Goal: Task Accomplishment & Management: Manage account settings

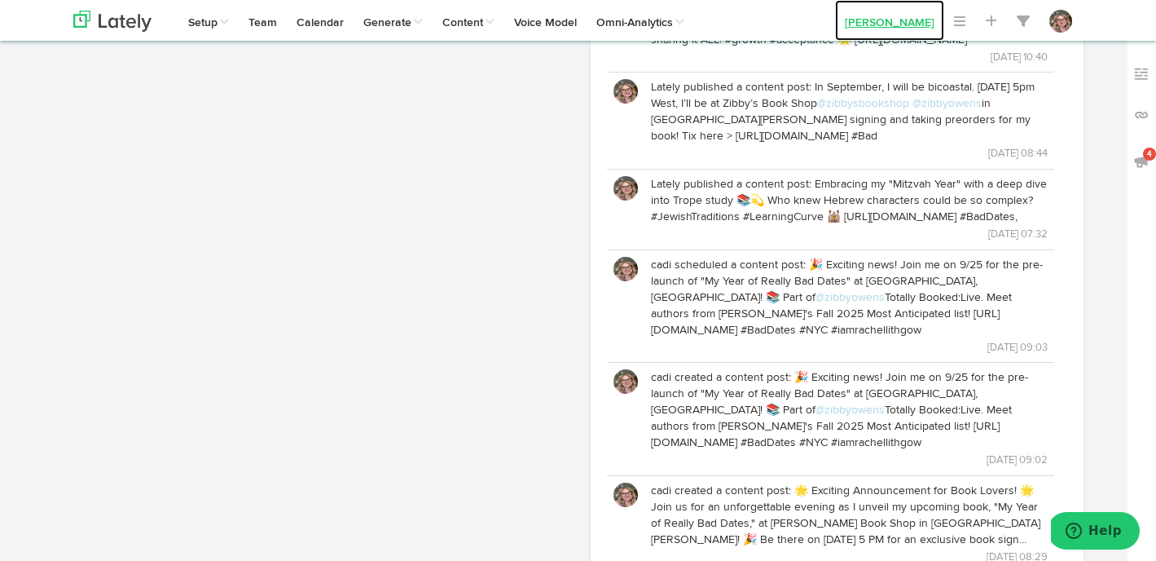
click at [892, 11] on link "[PERSON_NAME]" at bounding box center [889, 20] width 109 height 41
click at [891, 20] on link "[PERSON_NAME]" at bounding box center [889, 20] width 109 height 41
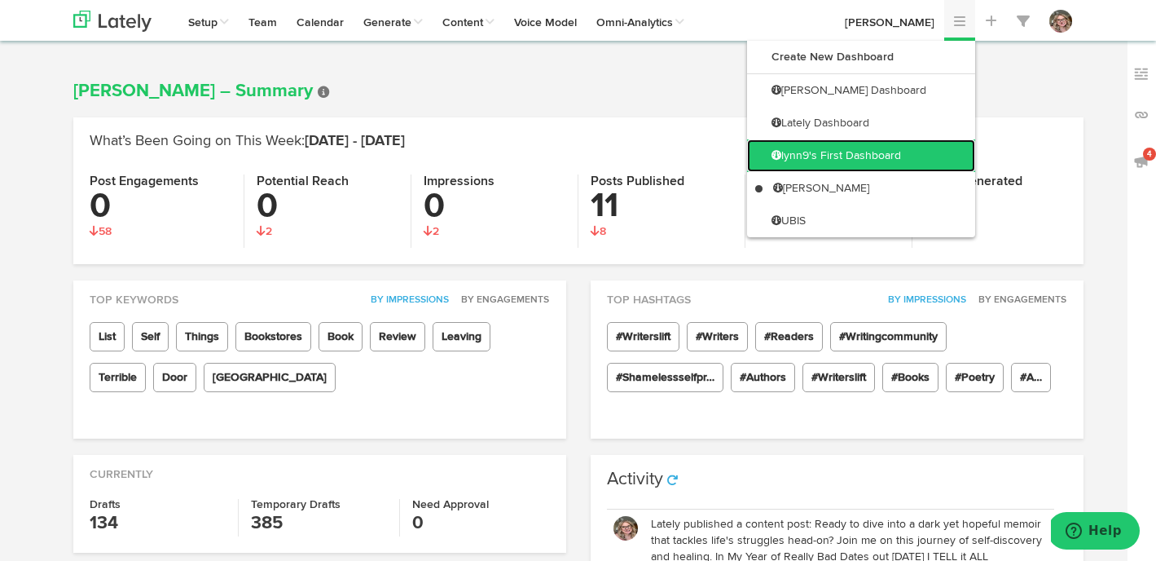
click at [884, 147] on link "lynn9's First Dashboard" at bounding box center [861, 155] width 228 height 33
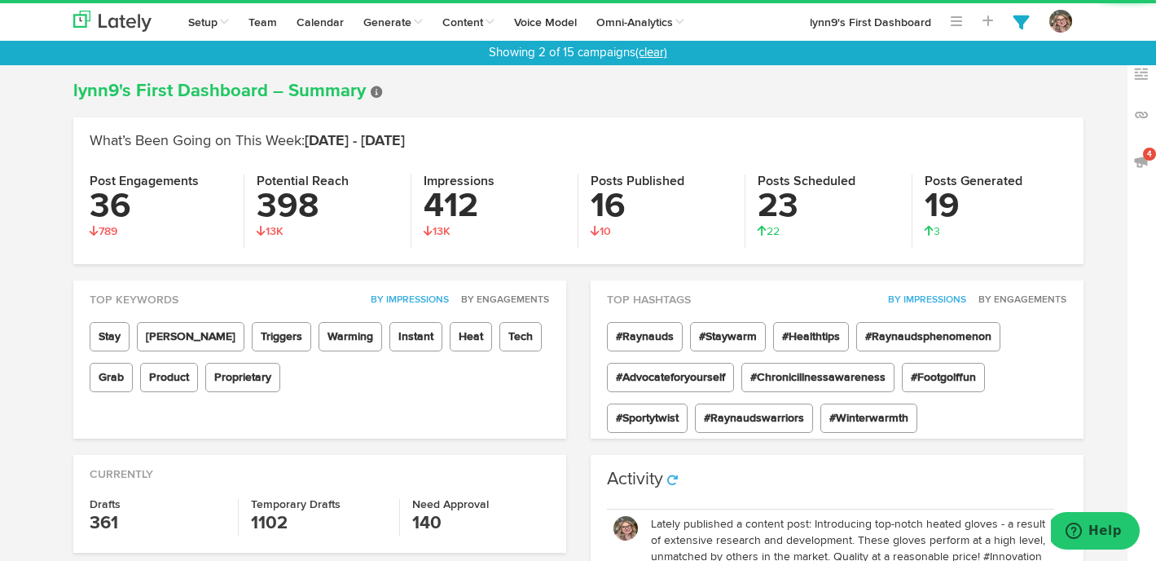
click at [657, 52] on link "(clear)" at bounding box center [652, 52] width 32 height 12
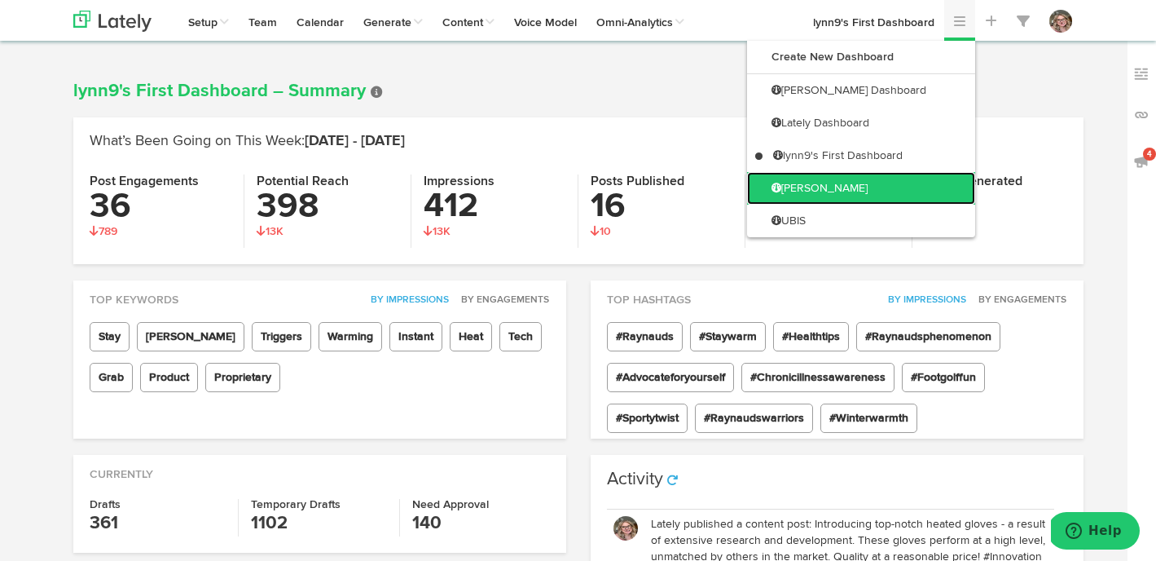
click at [922, 176] on link "[PERSON_NAME]" at bounding box center [861, 188] width 228 height 33
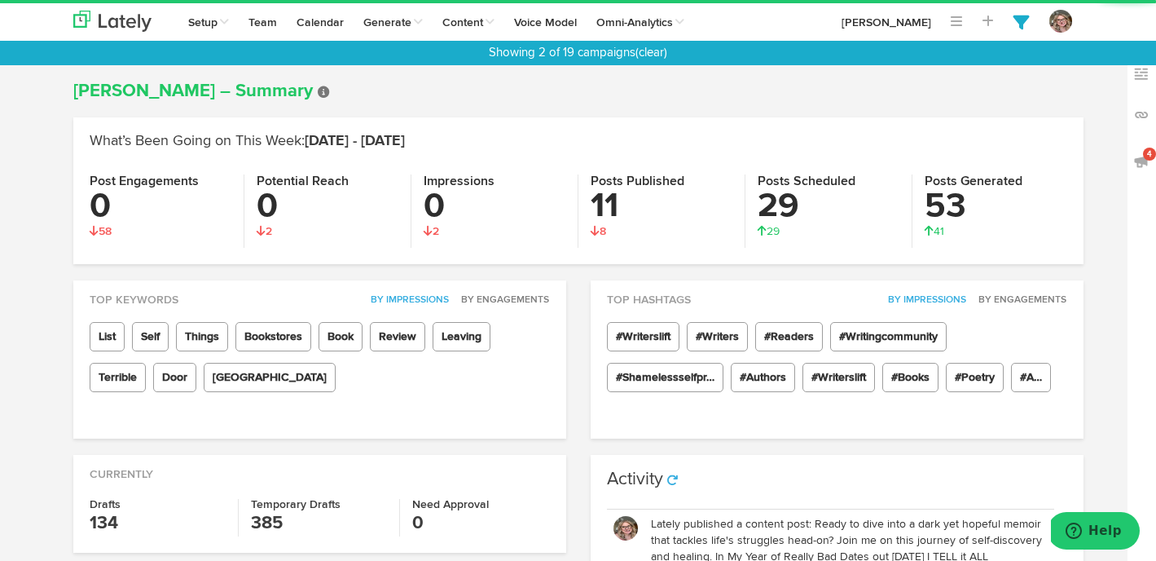
click at [659, 44] on div "Showing 2 of 19 campaigns (clear)" at bounding box center [578, 53] width 1156 height 24
click at [654, 56] on link "(clear)" at bounding box center [652, 52] width 32 height 12
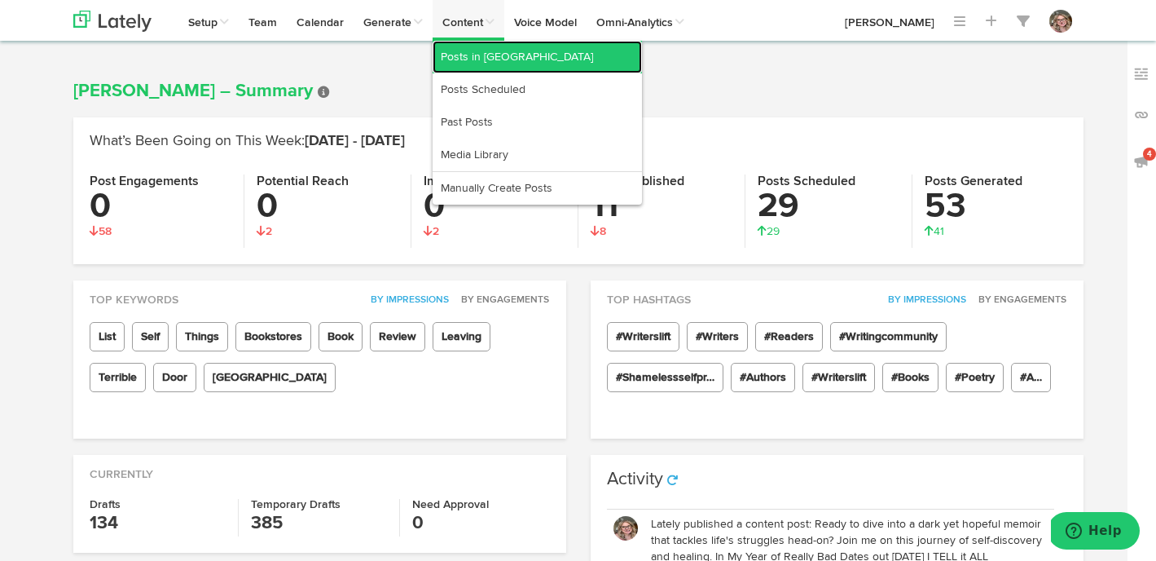
click at [482, 62] on link "Posts in [GEOGRAPHIC_DATA]" at bounding box center [537, 57] width 209 height 33
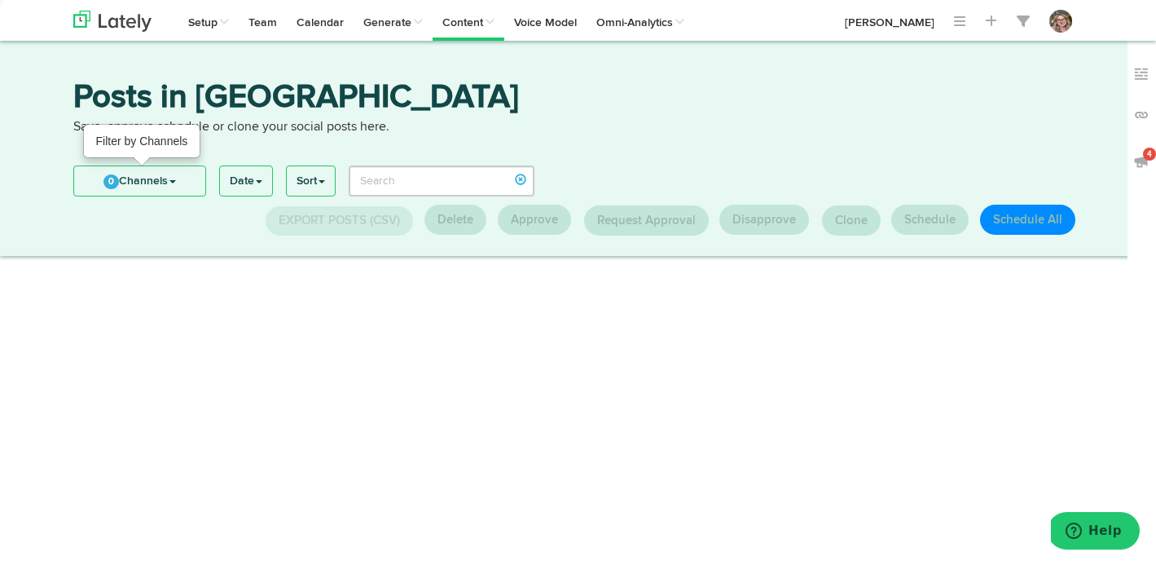
click at [115, 183] on span "0" at bounding box center [110, 181] width 15 height 15
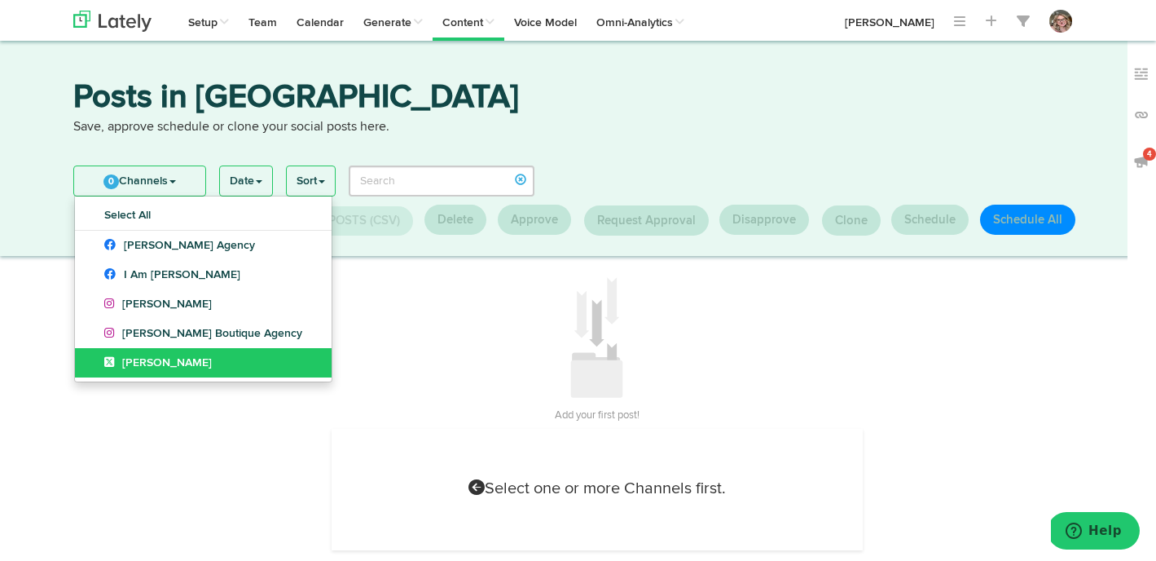
click at [105, 360] on icon at bounding box center [113, 361] width 18 height 11
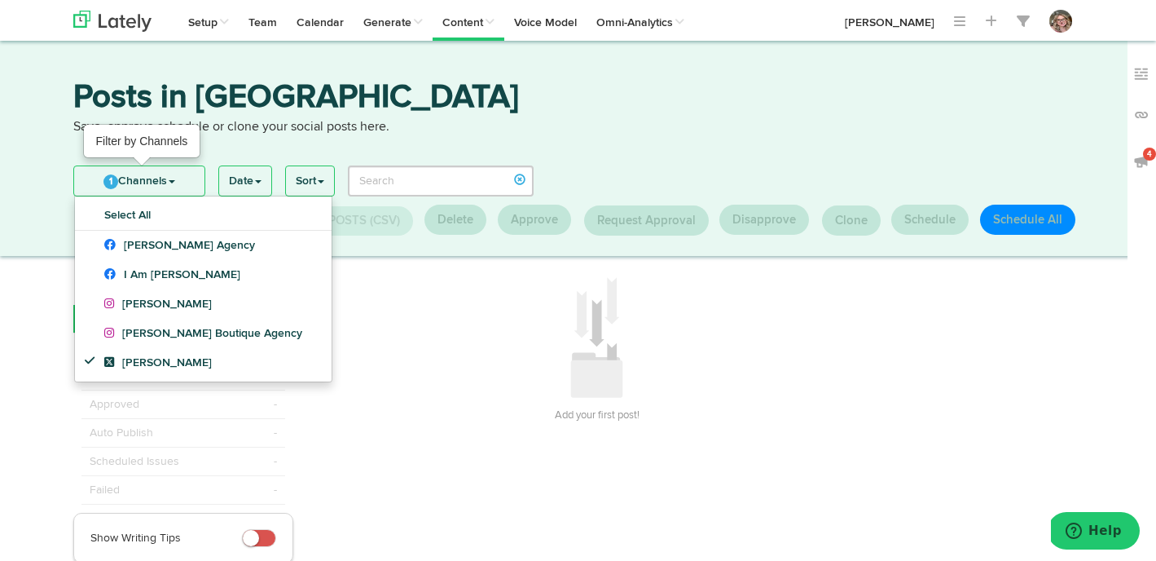
click at [109, 169] on link "1 Channels" at bounding box center [139, 180] width 130 height 29
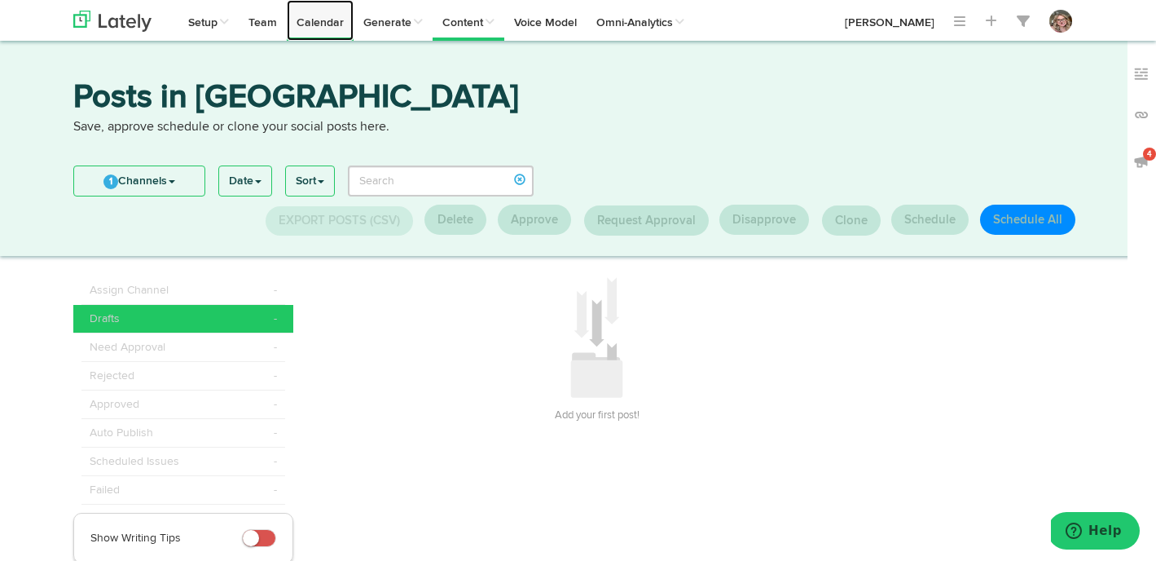
click at [293, 31] on link "Calendar" at bounding box center [320, 20] width 67 height 41
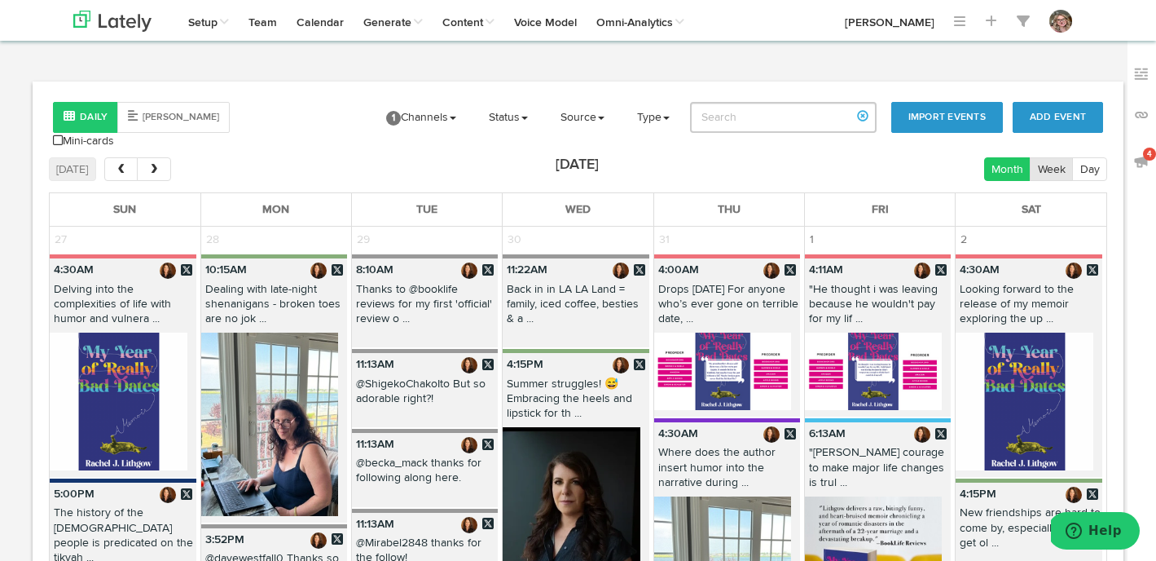
click at [1053, 157] on button "Week" at bounding box center [1051, 169] width 43 height 24
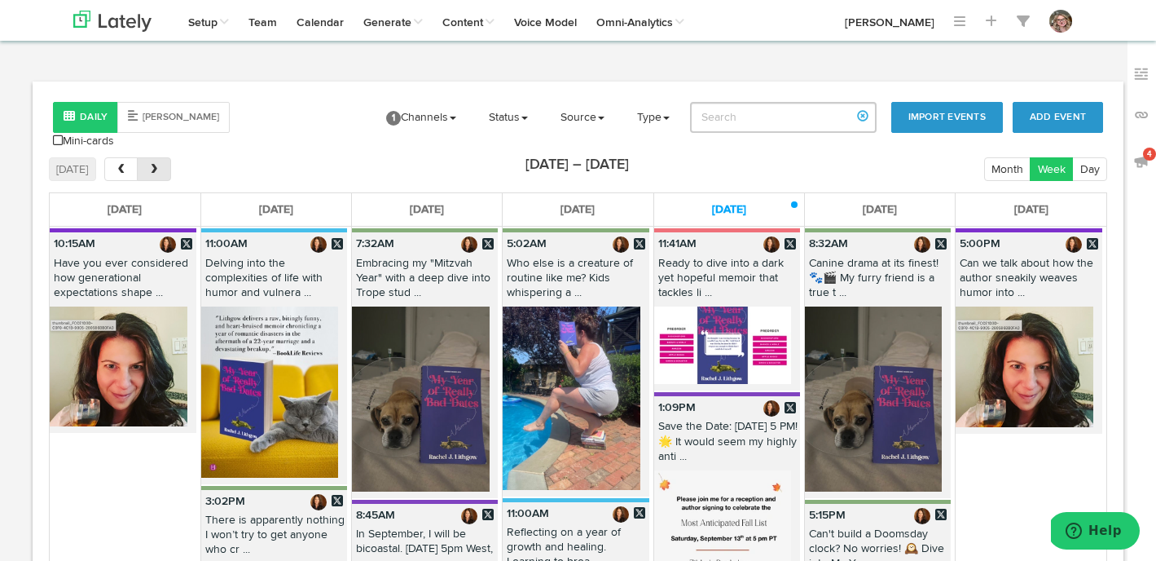
click at [161, 158] on button "next" at bounding box center [153, 169] width 33 height 24
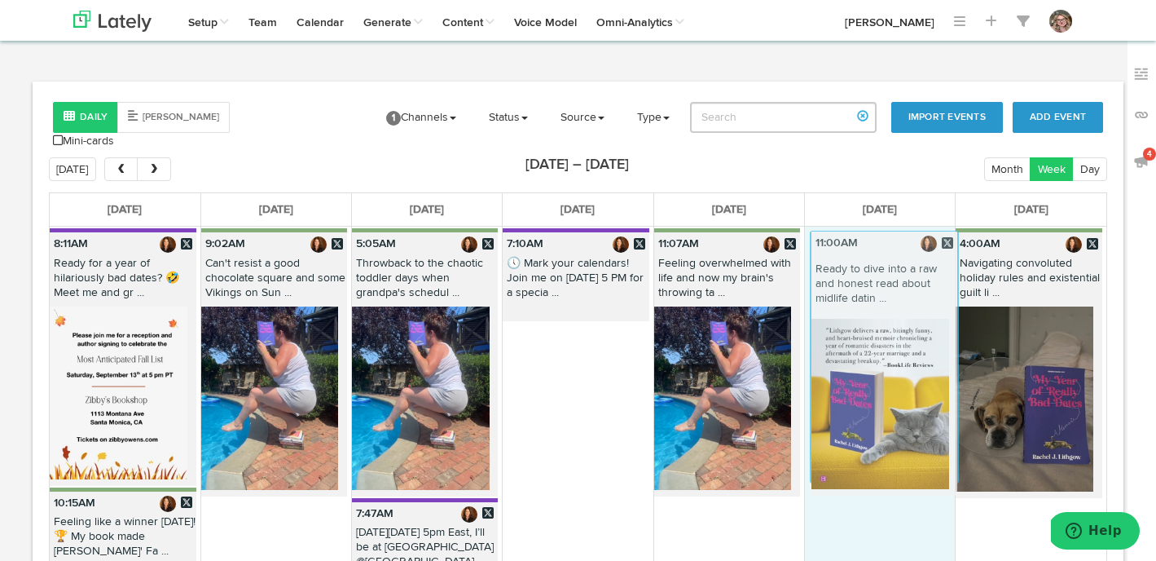
drag, startPoint x: 549, startPoint y: 341, endPoint x: 855, endPoint y: 252, distance: 318.5
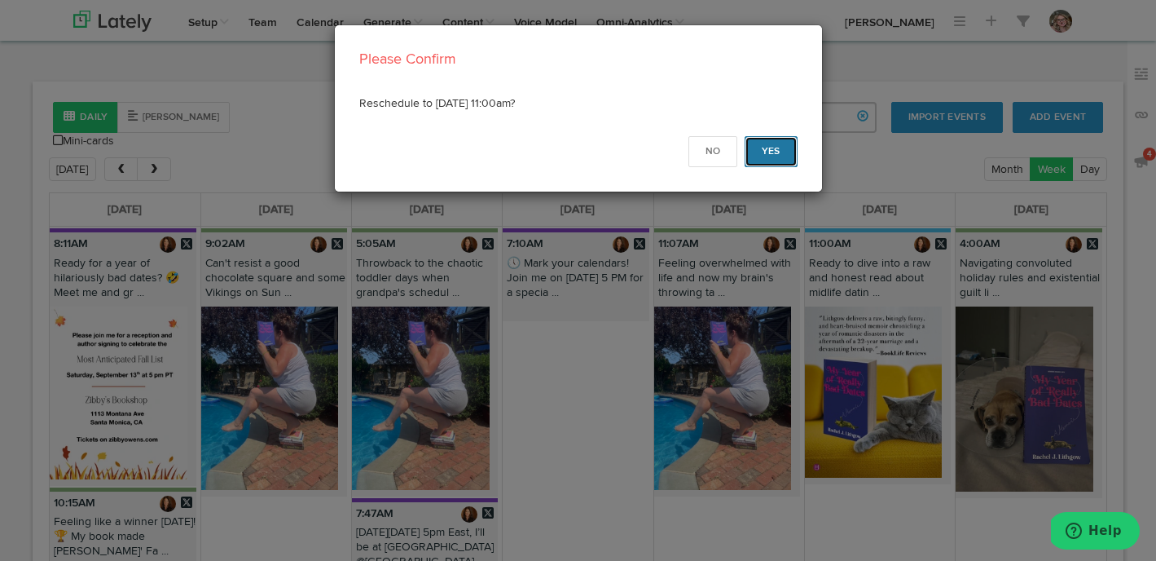
click at [766, 136] on button "Yes" at bounding box center [771, 151] width 53 height 31
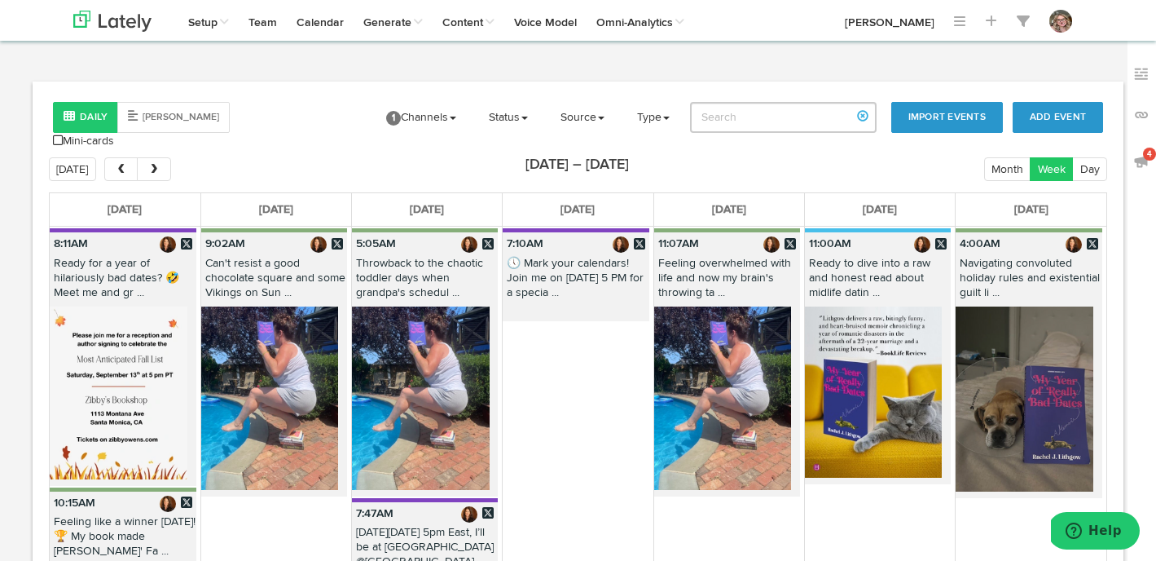
click at [165, 162] on button "next" at bounding box center [153, 169] width 33 height 24
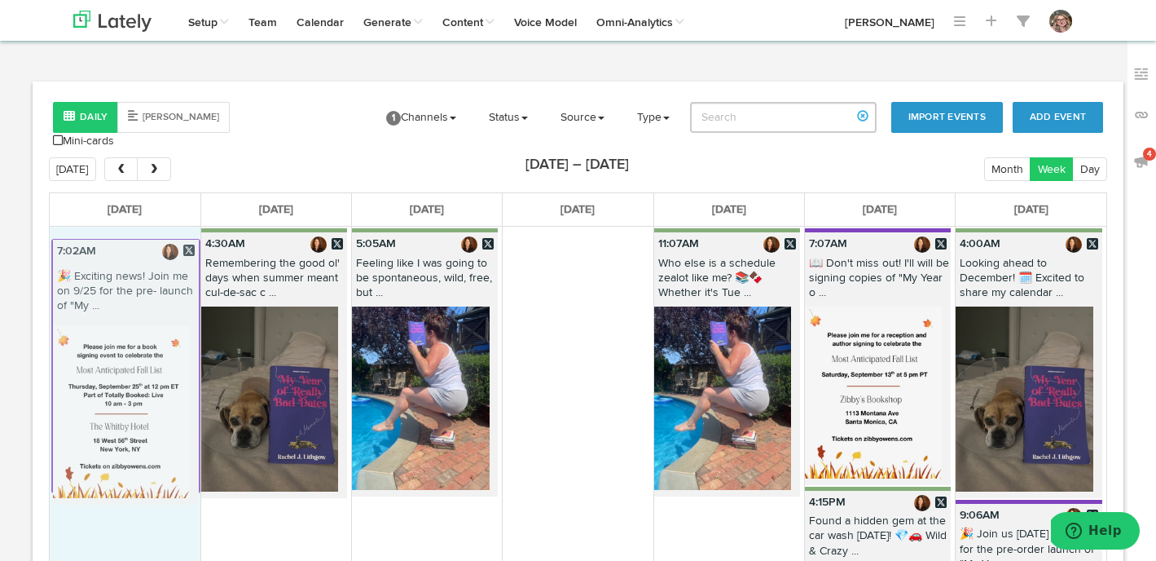
drag, startPoint x: 423, startPoint y: 509, endPoint x: 122, endPoint y: 250, distance: 397.0
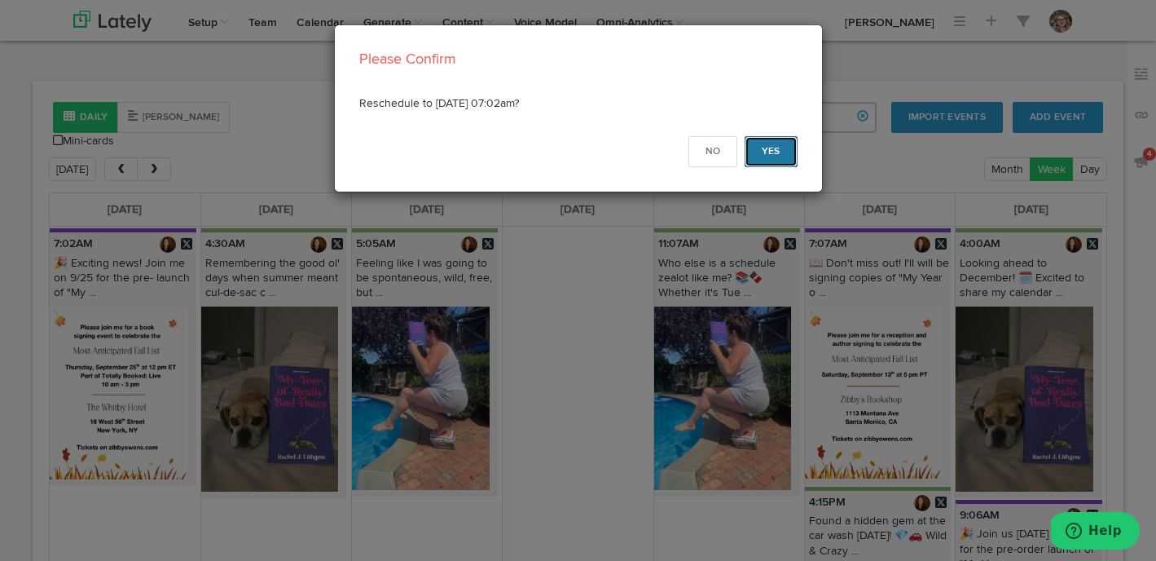
click at [763, 143] on button "Yes" at bounding box center [771, 151] width 53 height 31
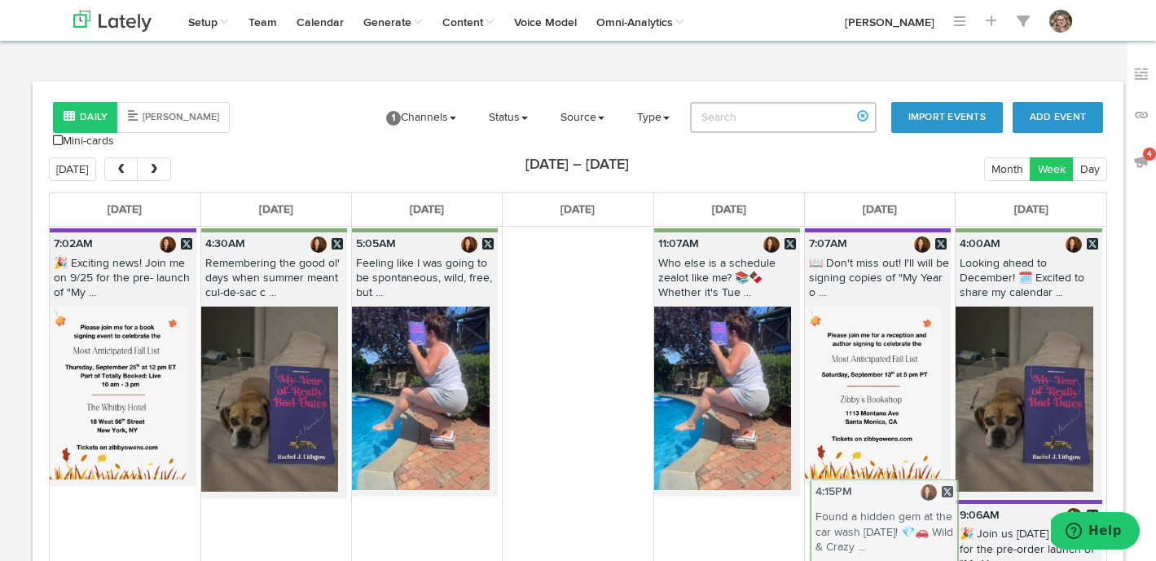
click at [886, 501] on div "Sun 9/7 Mon 9/8 Tue 9/9 Wed 9/10 Thu 9/11 Fri 9/12 Sat 9/13 7:02AM 🎉 Exciting n…" at bounding box center [578, 391] width 1059 height 399
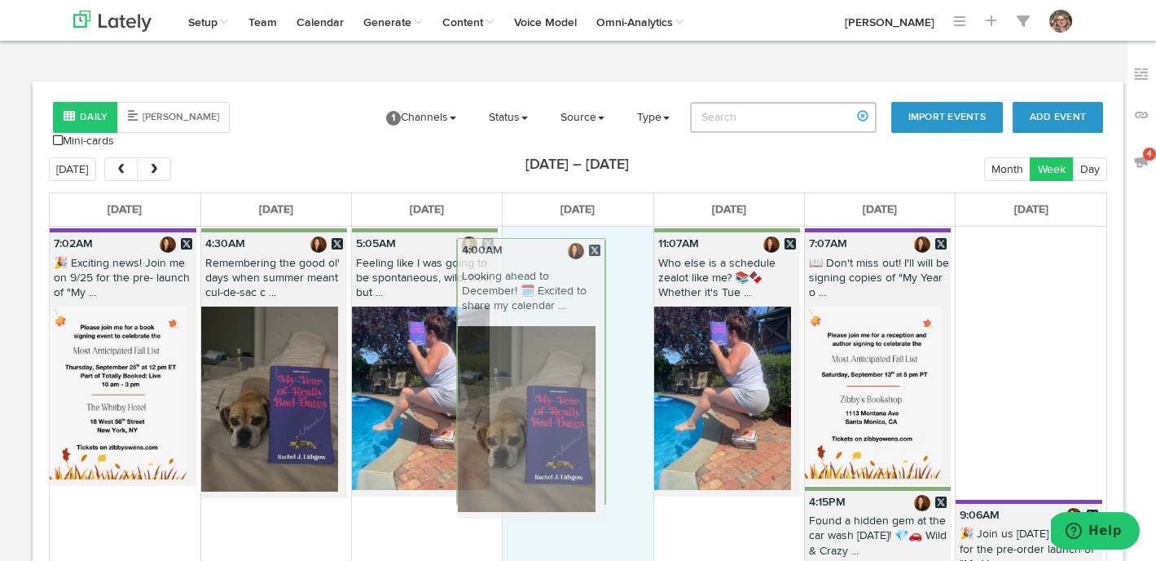
drag, startPoint x: 1030, startPoint y: 222, endPoint x: 554, endPoint y: 231, distance: 476.0
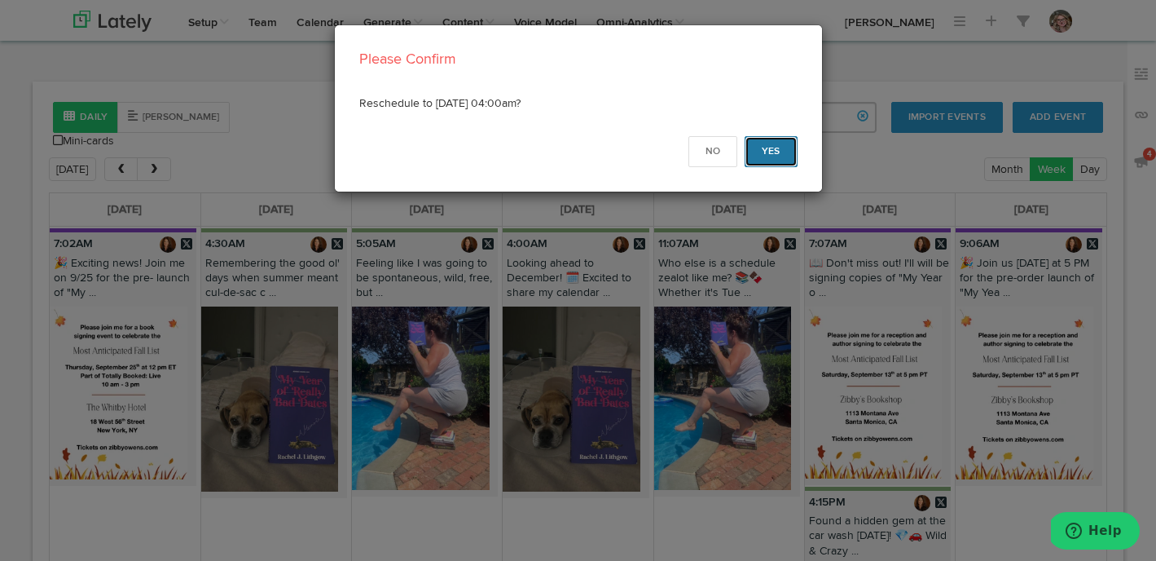
click at [759, 140] on button "Yes" at bounding box center [771, 151] width 53 height 31
